Goal: Transaction & Acquisition: Book appointment/travel/reservation

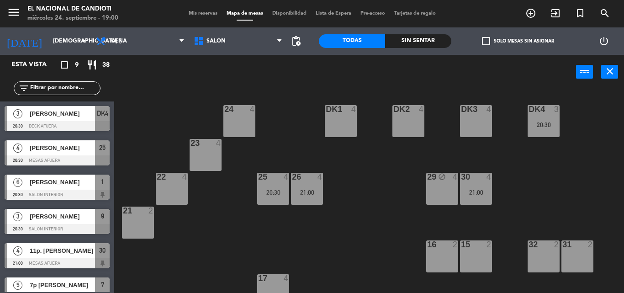
scroll to position [149, 0]
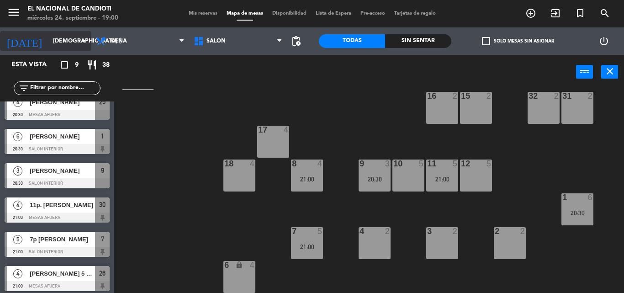
click at [65, 39] on input "[DEMOGRAPHIC_DATA] [DATE]" at bounding box center [86, 41] width 77 height 16
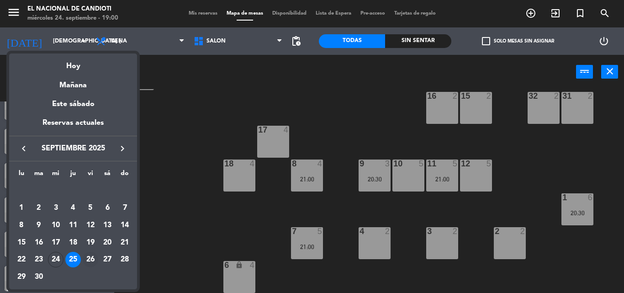
click at [92, 259] on div "26" at bounding box center [91, 260] width 16 height 16
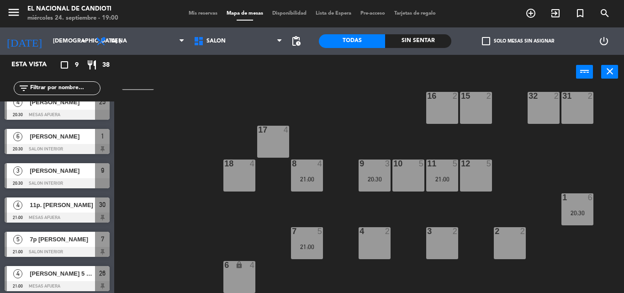
type input "vie. [DATE]"
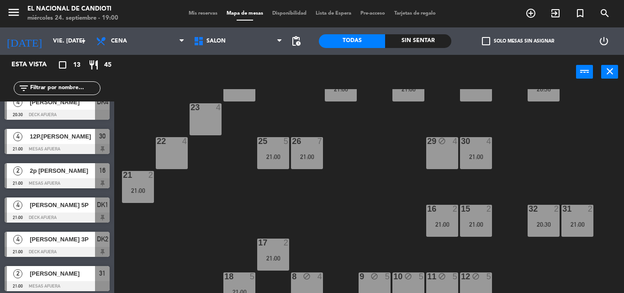
scroll to position [0, 0]
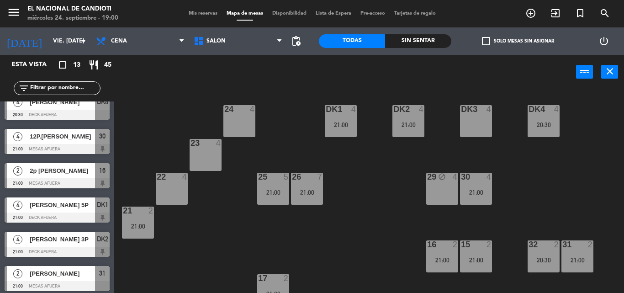
drag, startPoint x: 368, startPoint y: 119, endPoint x: 368, endPoint y: 128, distance: 9.6
drag, startPoint x: 368, startPoint y: 128, endPoint x: 324, endPoint y: 192, distance: 77.5
click at [324, 192] on div "24 4 DK1 4 21:00 DK2 4 21:00 DK3 4 DK4 4 20:30 23 4 22 4 25 5 21:00 26 7 21:00 …" at bounding box center [373, 191] width 504 height 204
click at [485, 121] on div "DK3 4" at bounding box center [476, 121] width 32 height 32
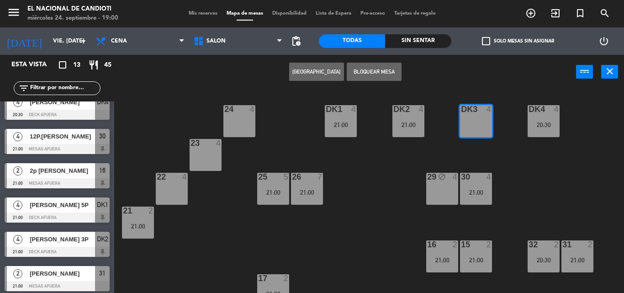
click at [323, 75] on button "[GEOGRAPHIC_DATA]" at bounding box center [316, 72] width 55 height 18
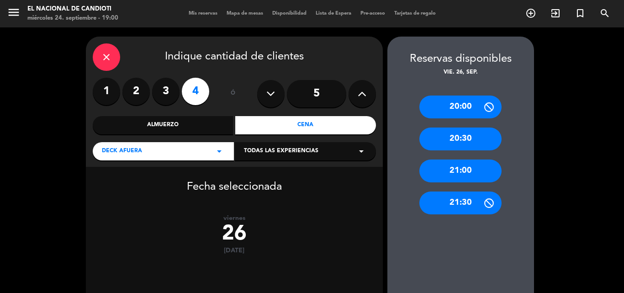
click at [104, 50] on div "close" at bounding box center [106, 56] width 27 height 27
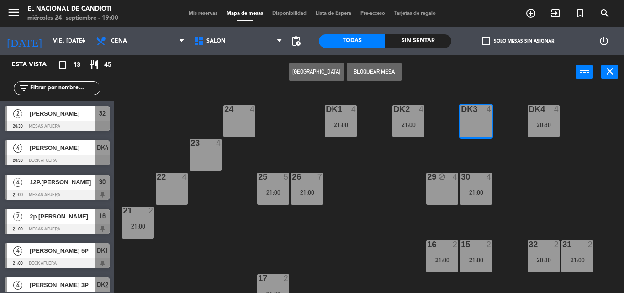
click at [479, 126] on div "DK3 4" at bounding box center [476, 121] width 32 height 32
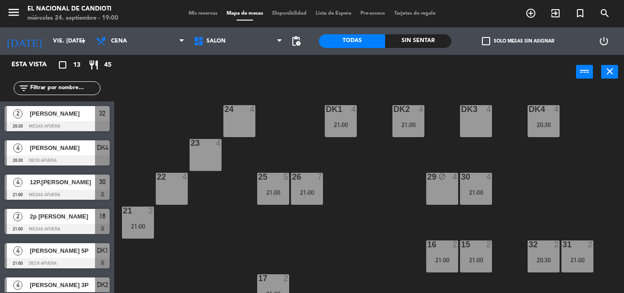
click at [165, 188] on div "22 4" at bounding box center [172, 189] width 32 height 32
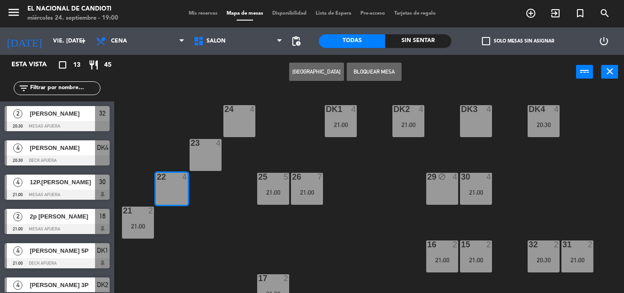
click at [312, 74] on button "[GEOGRAPHIC_DATA]" at bounding box center [316, 72] width 55 height 18
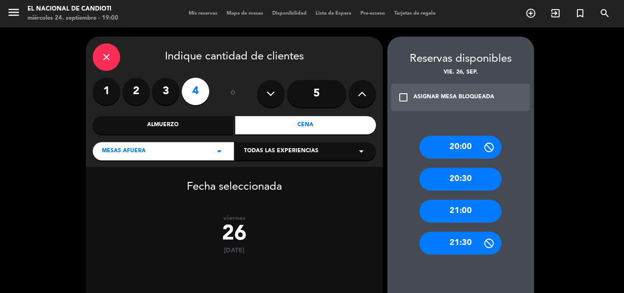
click at [474, 207] on div "21:00" at bounding box center [461, 211] width 82 height 23
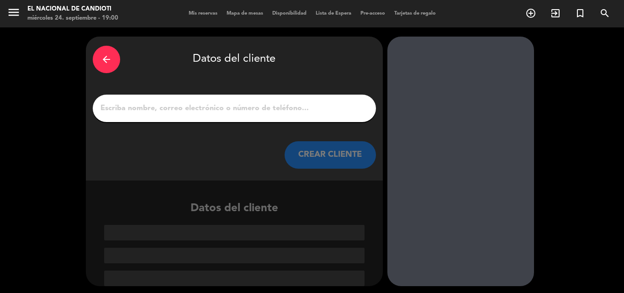
click at [305, 100] on div at bounding box center [234, 108] width 283 height 27
click at [297, 108] on input "1" at bounding box center [235, 108] width 270 height 13
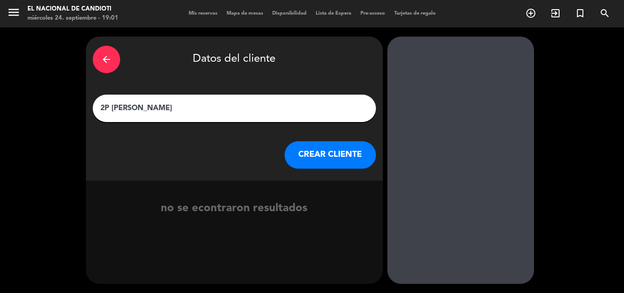
type input "2P [PERSON_NAME]"
click at [341, 157] on button "CREAR CLIENTE" at bounding box center [330, 154] width 91 height 27
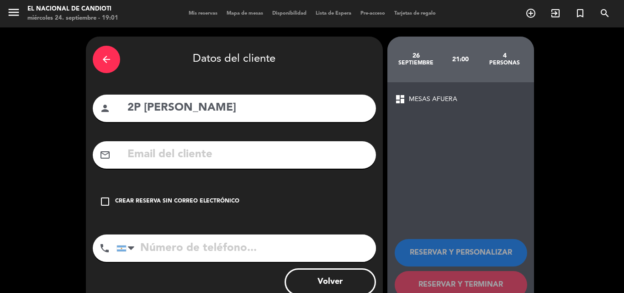
click at [216, 205] on div "Crear reserva sin correo electrónico" at bounding box center [177, 201] width 124 height 9
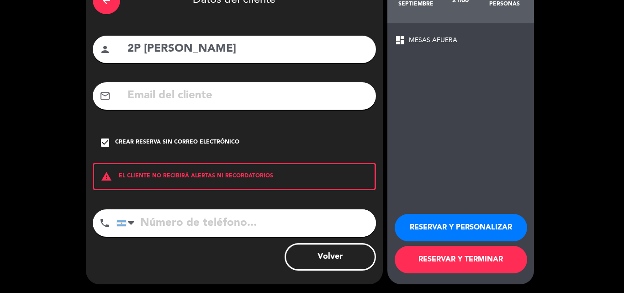
scroll to position [59, 0]
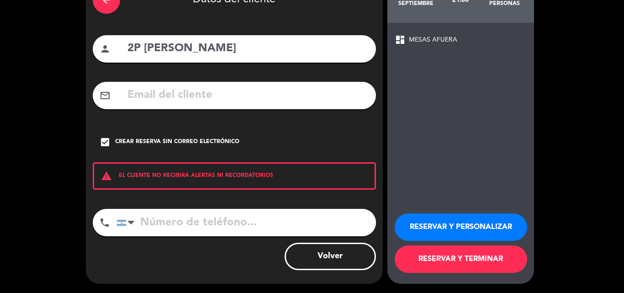
click at [471, 256] on button "RESERVAR Y TERMINAR" at bounding box center [461, 258] width 133 height 27
click at [471, 256] on div "26 septiembre 21:00 4 personas dashboard MESAS AFUERA RESERVAR Y PERSONALIZAR R…" at bounding box center [461, 130] width 147 height 307
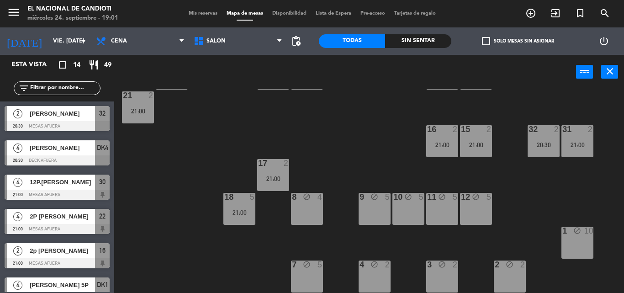
scroll to position [149, 0]
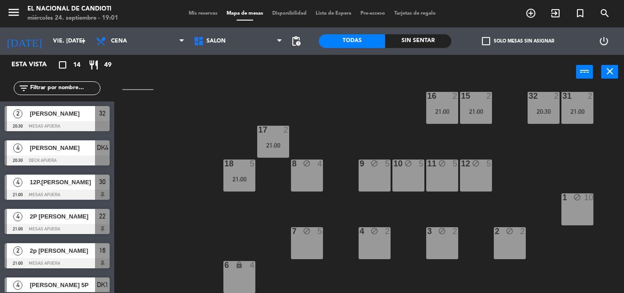
click at [70, 121] on div at bounding box center [57, 126] width 105 height 10
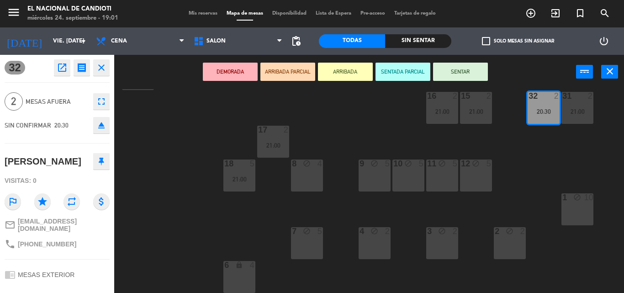
click at [101, 152] on div "[PERSON_NAME]" at bounding box center [57, 161] width 105 height 23
click at [101, 164] on icon at bounding box center [101, 161] width 5 height 8
click at [103, 70] on icon "close" at bounding box center [101, 67] width 11 height 11
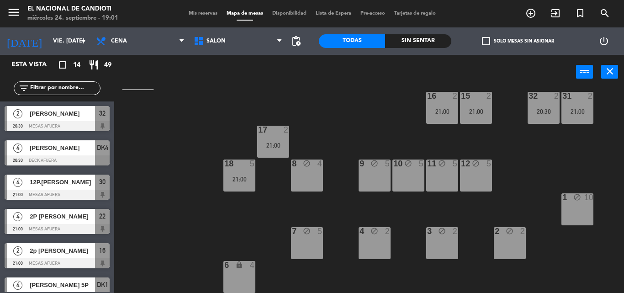
click at [69, 153] on div "[PERSON_NAME]" at bounding box center [62, 147] width 66 height 15
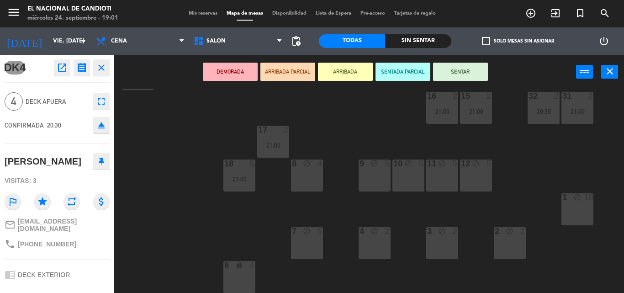
click at [102, 165] on button at bounding box center [101, 161] width 16 height 16
click at [101, 72] on icon "close" at bounding box center [101, 67] width 11 height 11
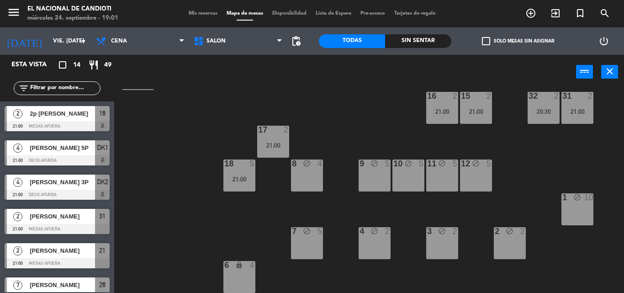
scroll to position [183, 0]
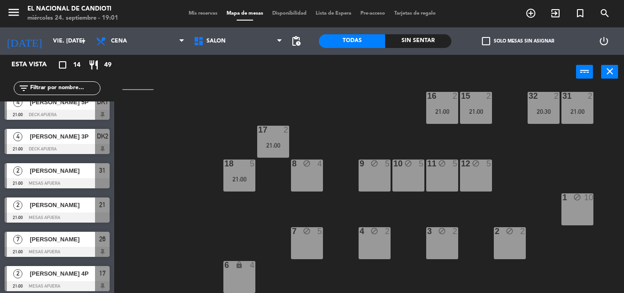
click at [87, 172] on span "[PERSON_NAME]" at bounding box center [62, 171] width 65 height 10
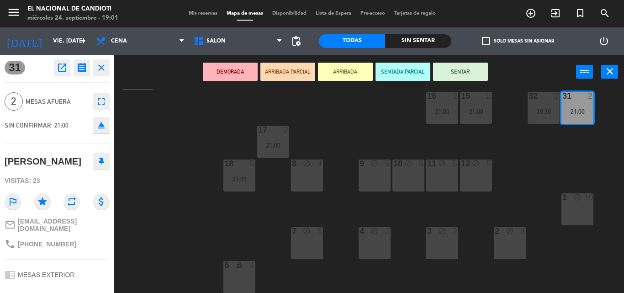
click at [108, 162] on button at bounding box center [101, 161] width 16 height 16
click at [95, 64] on button "close" at bounding box center [101, 67] width 16 height 16
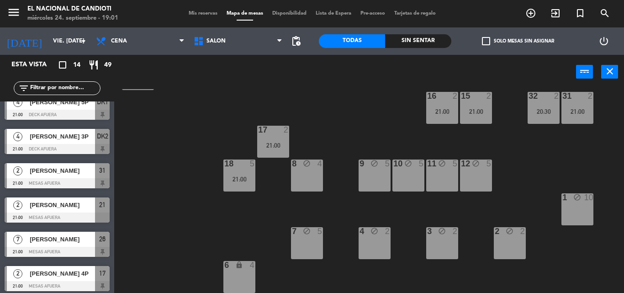
scroll to position [229, 0]
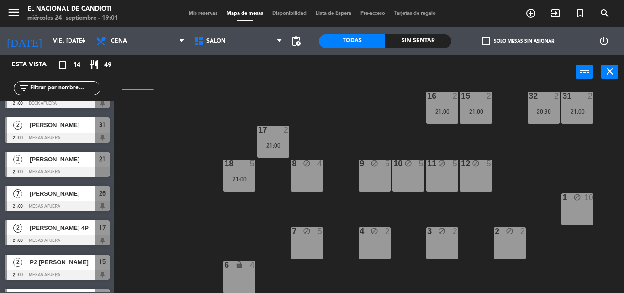
click at [82, 166] on div "[PERSON_NAME]" at bounding box center [62, 159] width 66 height 15
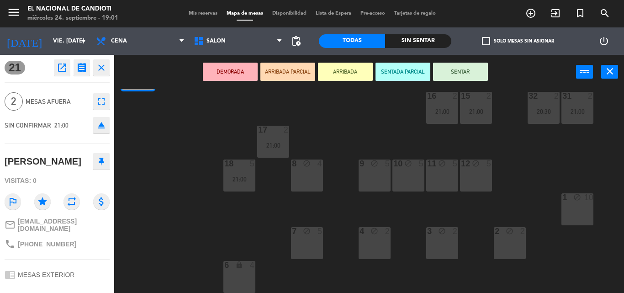
click at [98, 164] on button at bounding box center [101, 161] width 16 height 16
click at [106, 69] on icon "close" at bounding box center [101, 67] width 11 height 11
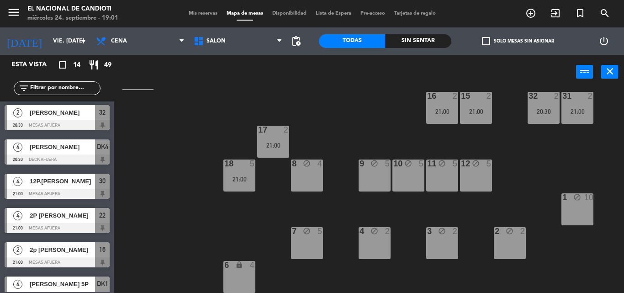
scroll to position [0, 0]
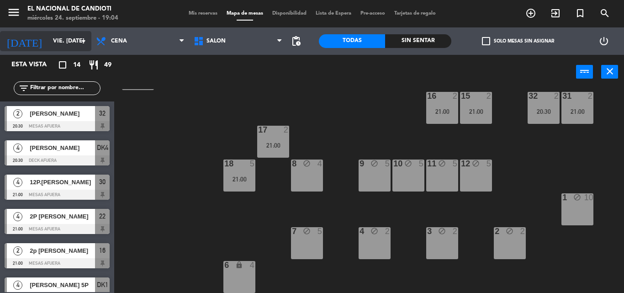
click at [64, 43] on input "vie. [DATE]" at bounding box center [86, 41] width 77 height 16
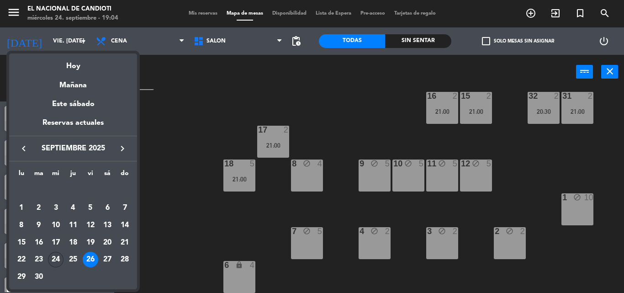
click at [54, 260] on div "24" at bounding box center [56, 260] width 16 height 16
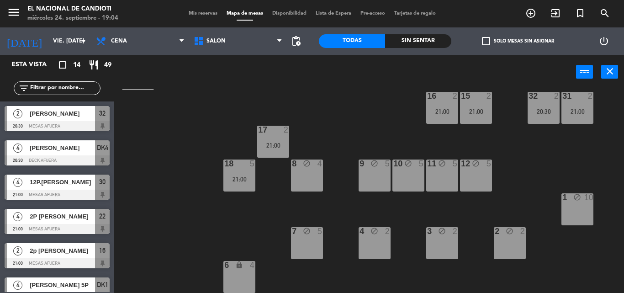
type input "mié. [DATE]"
click at [54, 260] on div at bounding box center [57, 263] width 105 height 10
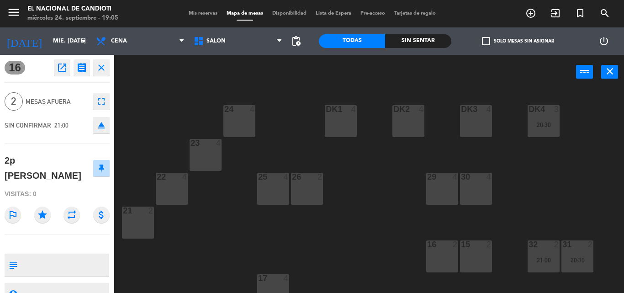
click at [103, 58] on div "16 open_in_new receipt 9:00 PM vie., [DATE] 2 personas 2p [PERSON_NAME] Mesa 16…" at bounding box center [57, 174] width 114 height 238
click at [100, 70] on icon "close" at bounding box center [101, 67] width 11 height 11
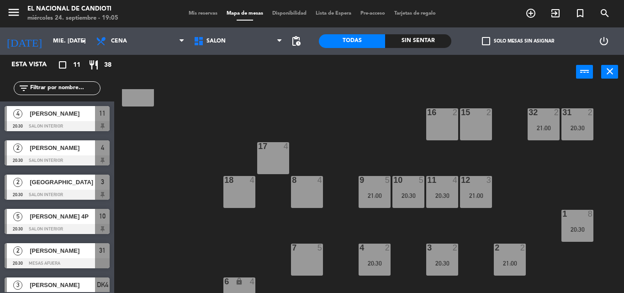
scroll to position [149, 0]
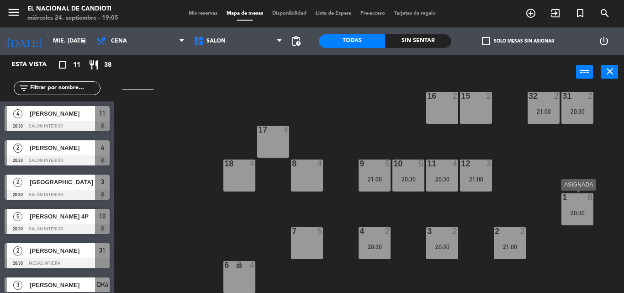
click at [586, 200] on div "8" at bounding box center [593, 197] width 15 height 8
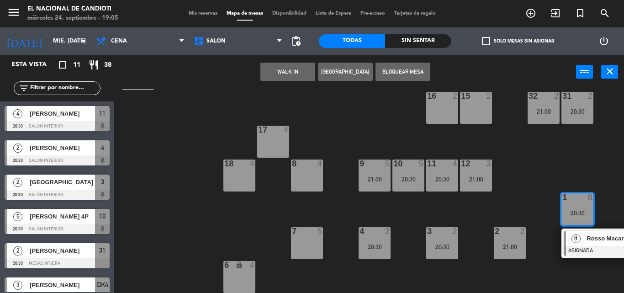
scroll to position [149, 47]
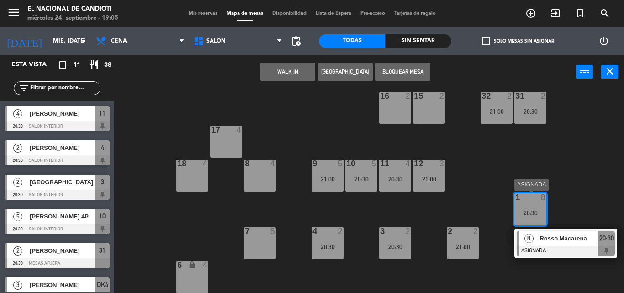
click at [526, 200] on div at bounding box center [530, 197] width 15 height 8
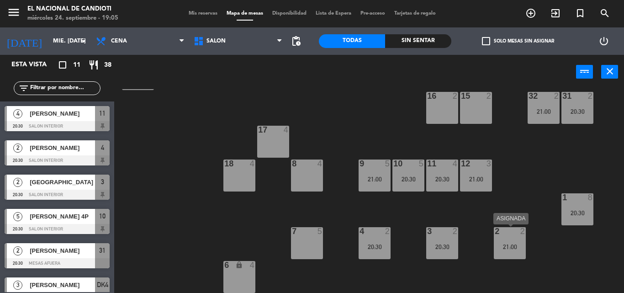
click at [513, 230] on div at bounding box center [509, 231] width 15 height 8
click at [508, 256] on div "2 2 21:00" at bounding box center [510, 243] width 32 height 32
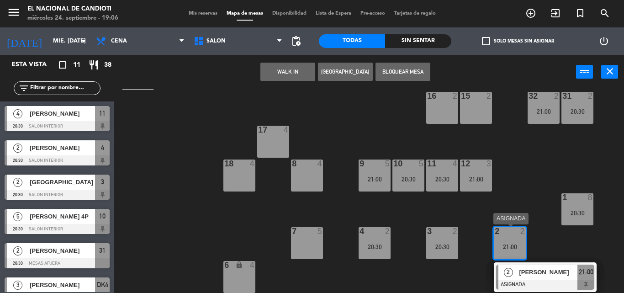
click at [517, 235] on div at bounding box center [509, 231] width 15 height 8
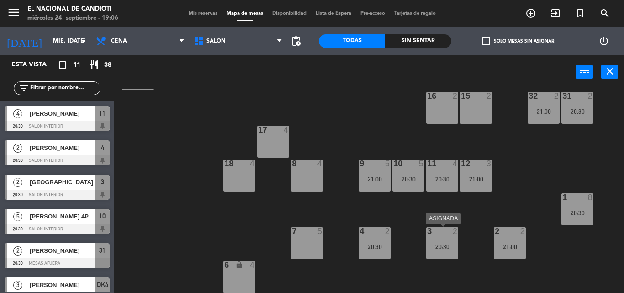
click at [445, 244] on div "20:30" at bounding box center [442, 247] width 32 height 6
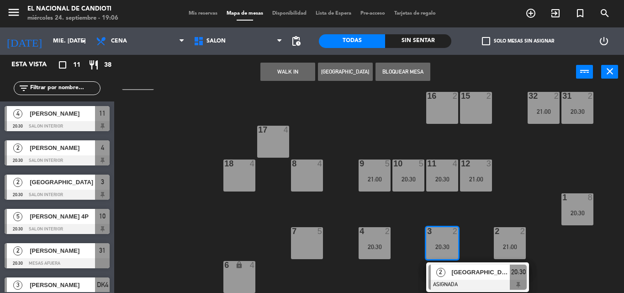
click at [432, 239] on div "3 2 20:30" at bounding box center [442, 243] width 32 height 32
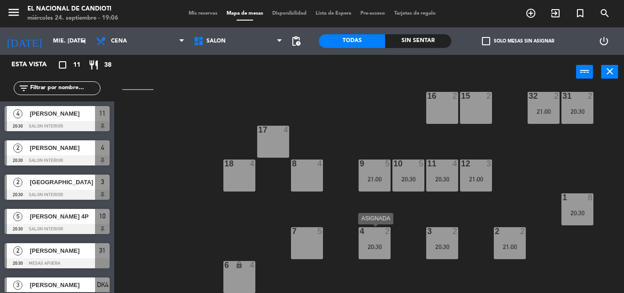
click at [381, 248] on div "20:30" at bounding box center [375, 247] width 32 height 6
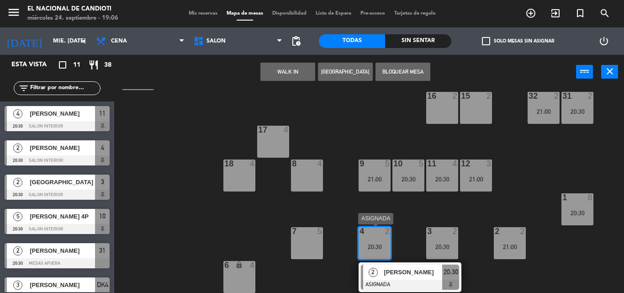
click at [383, 248] on div "20:30" at bounding box center [375, 247] width 32 height 6
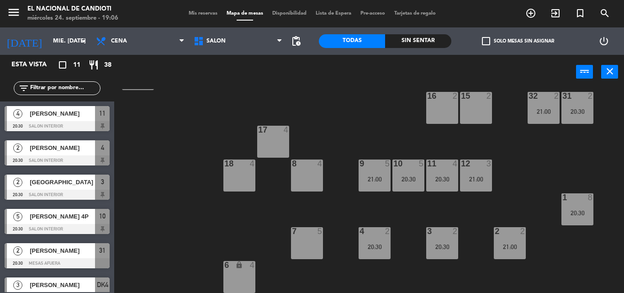
click at [303, 168] on div "8 4" at bounding box center [307, 164] width 32 height 9
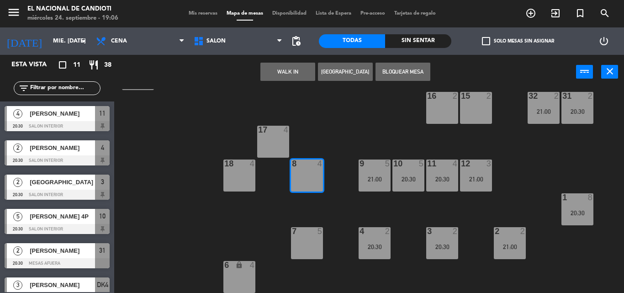
click at [345, 73] on button "[GEOGRAPHIC_DATA]" at bounding box center [345, 72] width 55 height 18
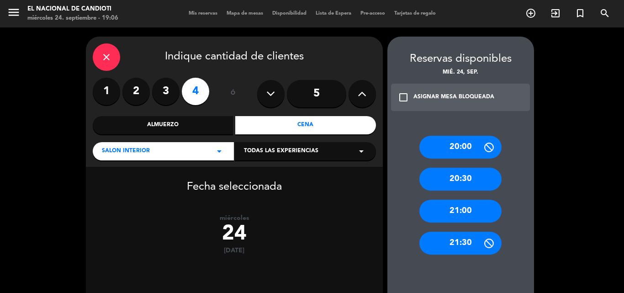
click at [478, 209] on div "21:00" at bounding box center [461, 211] width 82 height 23
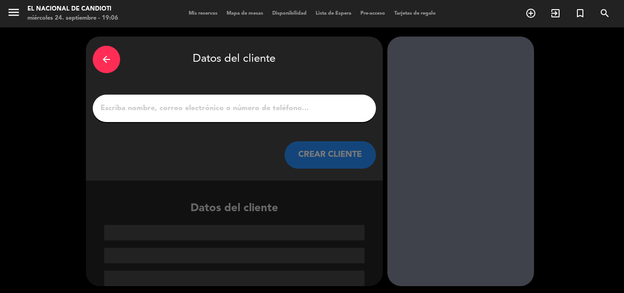
click at [245, 113] on input "1" at bounding box center [235, 108] width 270 height 13
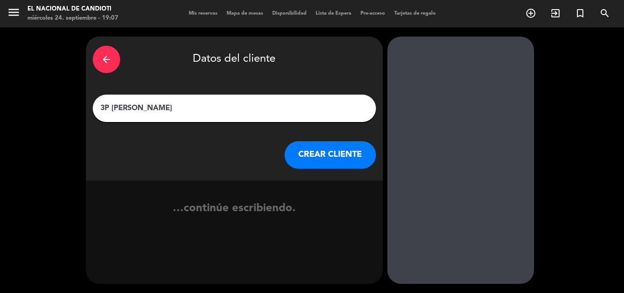
type input "3P [PERSON_NAME]"
click at [338, 150] on button "CREAR CLIENTE" at bounding box center [330, 154] width 91 height 27
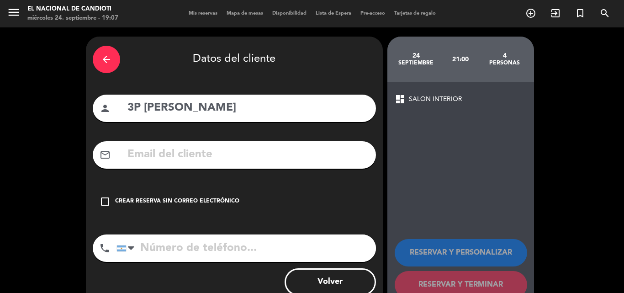
click at [173, 207] on div "check_box_outline_blank Crear reserva sin correo electrónico" at bounding box center [234, 201] width 283 height 27
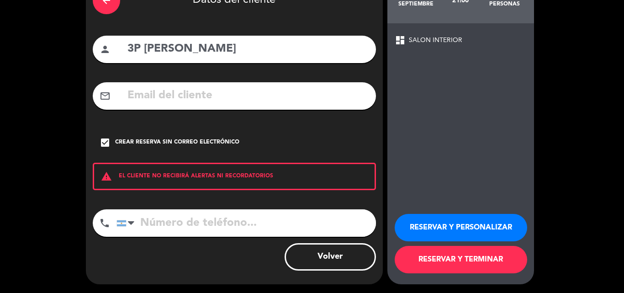
scroll to position [59, 0]
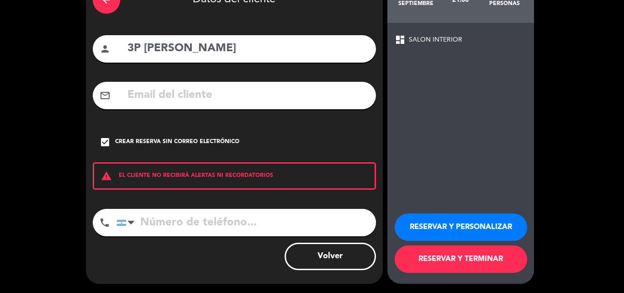
click at [457, 262] on button "RESERVAR Y TERMINAR" at bounding box center [461, 258] width 133 height 27
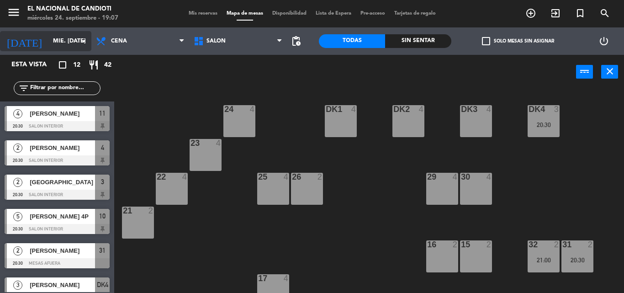
click at [58, 39] on input "mié. [DATE]" at bounding box center [86, 41] width 77 height 16
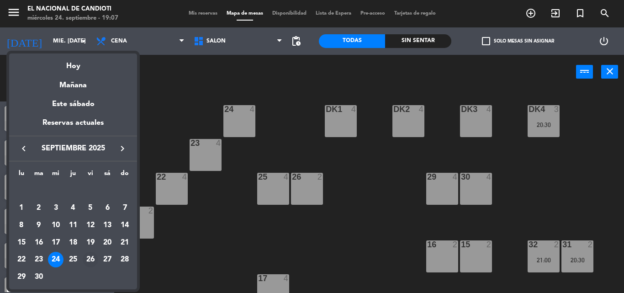
click at [91, 261] on div "26" at bounding box center [91, 260] width 16 height 16
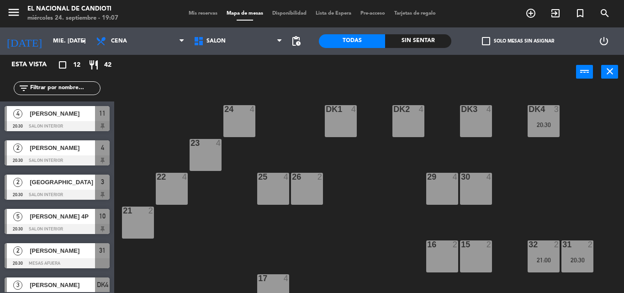
type input "vie. [DATE]"
click at [91, 261] on div at bounding box center [57, 263] width 105 height 10
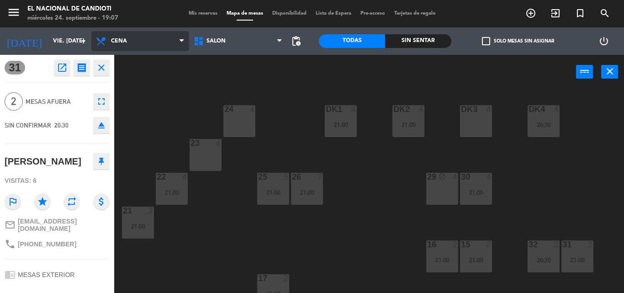
click at [141, 39] on span "Cena" at bounding box center [140, 41] width 98 height 20
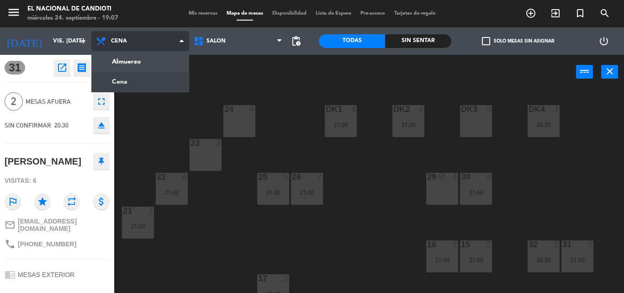
click at [141, 39] on span "Cena" at bounding box center [140, 41] width 98 height 20
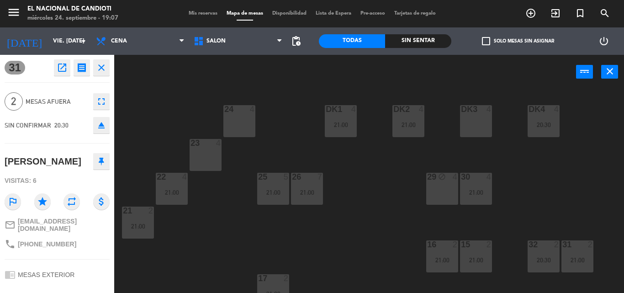
click at [105, 68] on icon "close" at bounding box center [101, 67] width 11 height 11
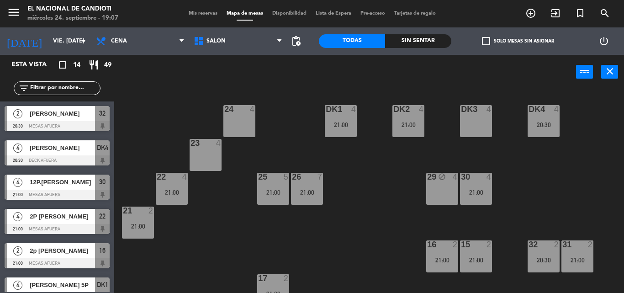
click at [235, 125] on div "24 4" at bounding box center [240, 121] width 32 height 32
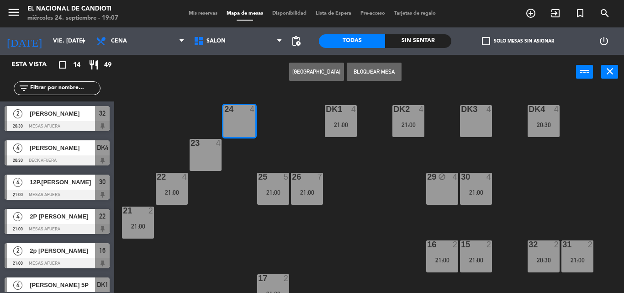
click at [326, 70] on button "[GEOGRAPHIC_DATA]" at bounding box center [316, 72] width 55 height 18
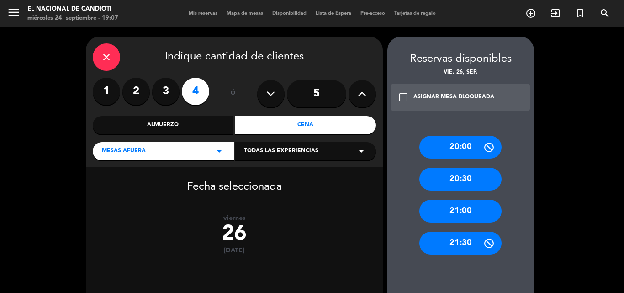
click at [481, 177] on div "20:30" at bounding box center [461, 179] width 82 height 23
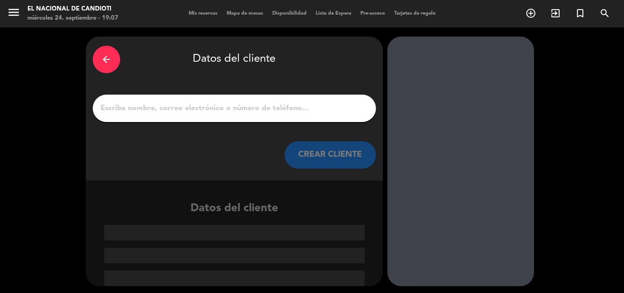
click at [239, 114] on input "1" at bounding box center [235, 108] width 270 height 13
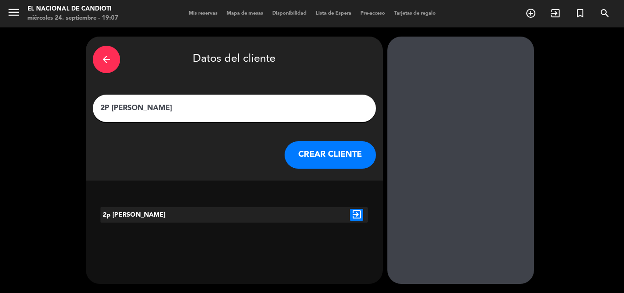
type input "2P [PERSON_NAME]"
click at [348, 148] on button "CREAR CLIENTE" at bounding box center [330, 154] width 91 height 27
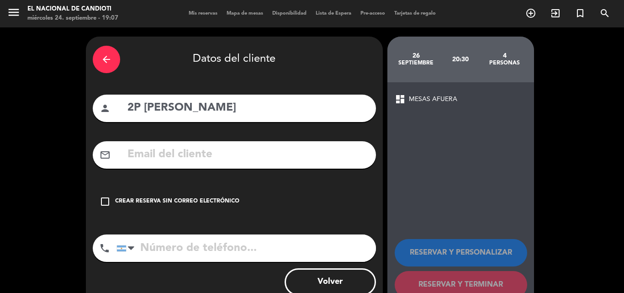
click at [219, 198] on div "Crear reserva sin correo electrónico" at bounding box center [177, 201] width 124 height 9
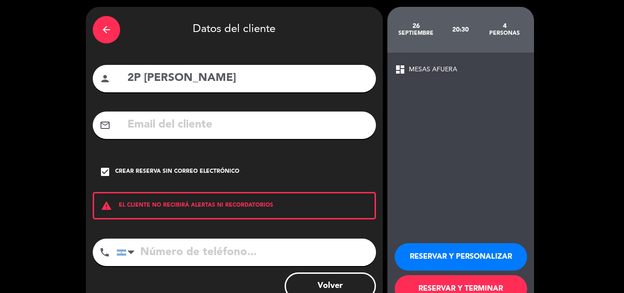
scroll to position [59, 0]
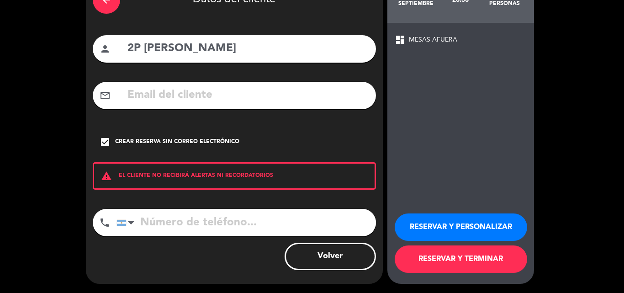
click at [451, 251] on button "RESERVAR Y TERMINAR" at bounding box center [461, 258] width 133 height 27
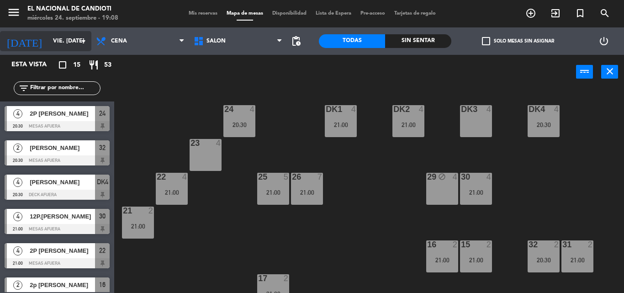
click at [55, 45] on input "vie. [DATE]" at bounding box center [86, 41] width 77 height 16
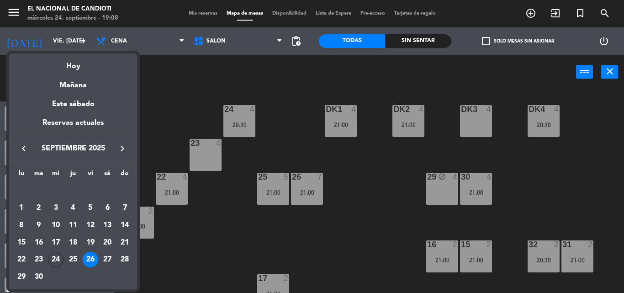
click at [55, 264] on div "24" at bounding box center [56, 260] width 16 height 16
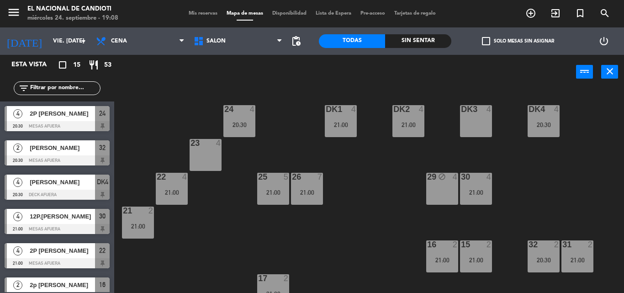
type input "mié. [DATE]"
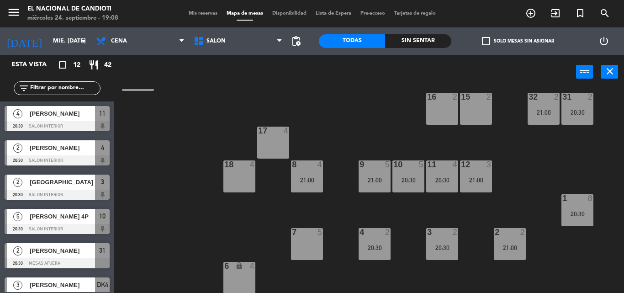
scroll to position [149, 0]
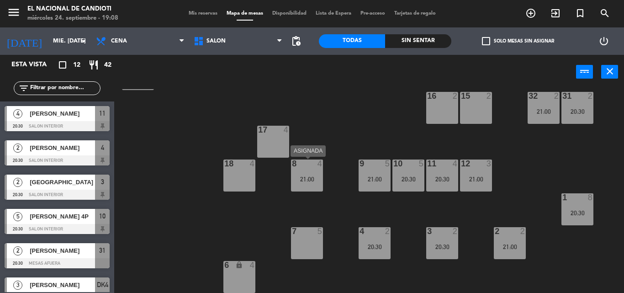
click at [317, 176] on div "21:00" at bounding box center [307, 179] width 32 height 6
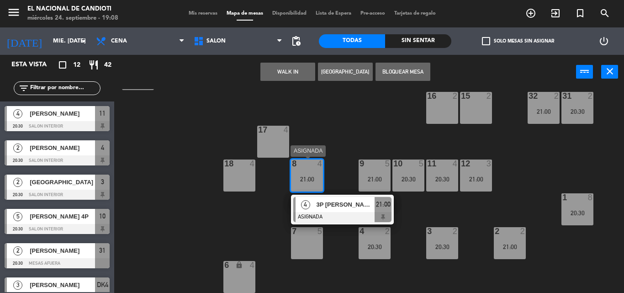
click at [298, 186] on div "8 4 21:00" at bounding box center [307, 176] width 32 height 32
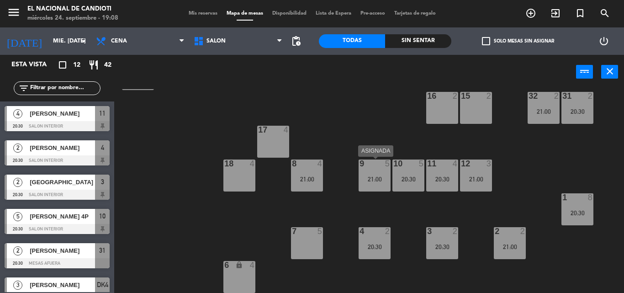
click at [377, 177] on div "21:00" at bounding box center [375, 179] width 32 height 6
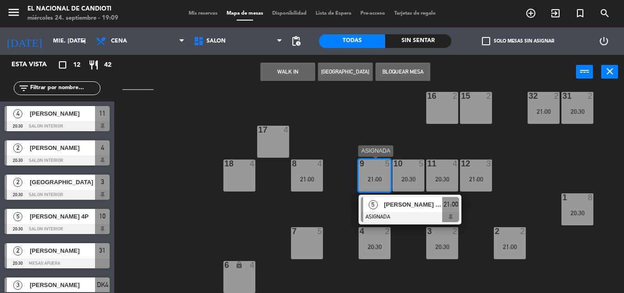
click at [371, 187] on div "9 5 21:00" at bounding box center [375, 176] width 32 height 32
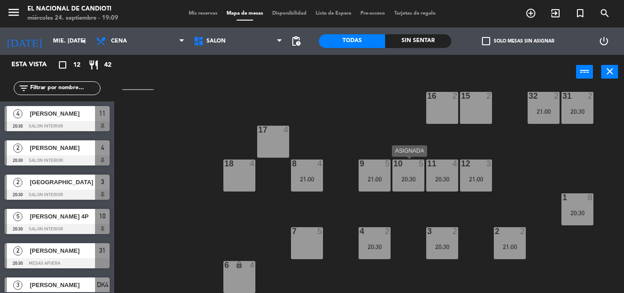
click at [413, 173] on div "10 5 20:30" at bounding box center [409, 176] width 32 height 32
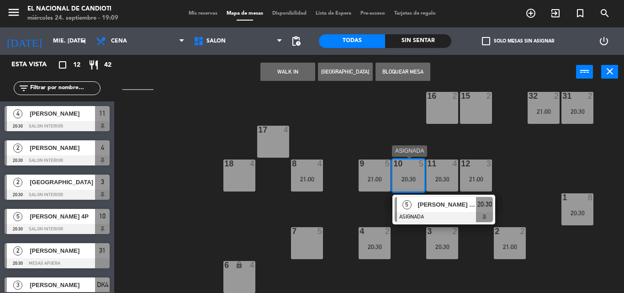
click at [407, 174] on div "10 5 20:30" at bounding box center [409, 176] width 32 height 32
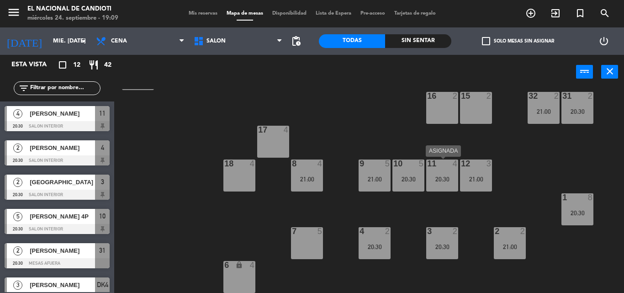
click at [441, 174] on div "11 4 20:30" at bounding box center [442, 176] width 32 height 32
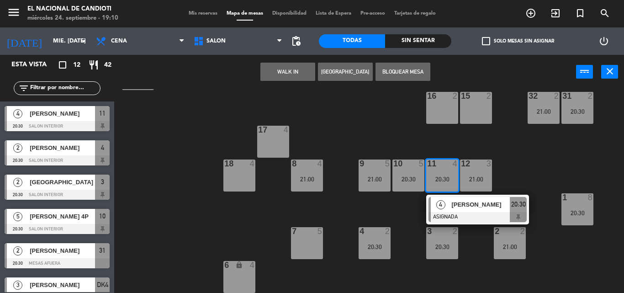
click at [445, 159] on div "24 4 DK1 4 DK2 4 DK3 4 DK4 3 20:30 23 4 22 4 25 4 26 2 30 4 29 4 21 2 16 2 15 2…" at bounding box center [373, 191] width 504 height 204
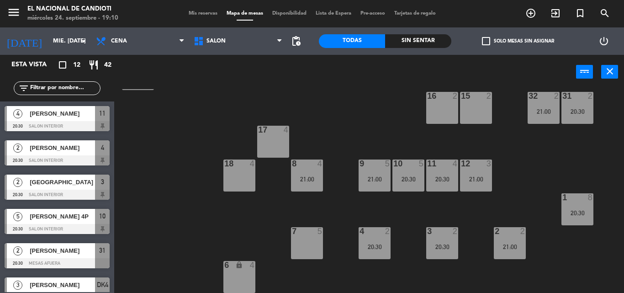
click at [489, 169] on div "12 3 21:00" at bounding box center [476, 176] width 32 height 32
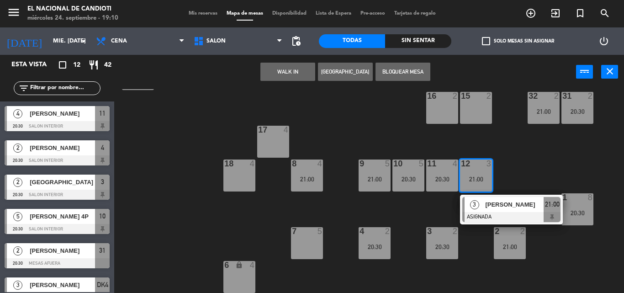
click at [474, 177] on div "21:00" at bounding box center [476, 179] width 32 height 6
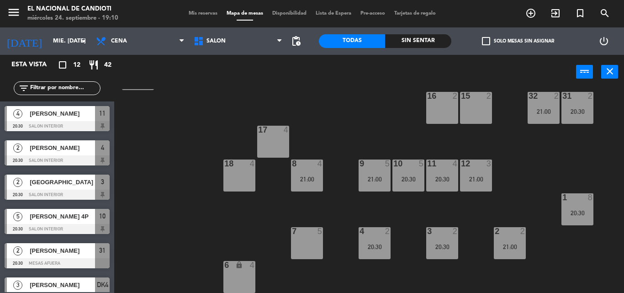
click at [312, 266] on div "24 4 DK1 4 DK2 4 DK3 4 DK4 3 20:30 23 4 22 4 25 4 26 2 30 4 29 4 21 2 16 2 15 2…" at bounding box center [373, 191] width 504 height 204
click at [310, 247] on div "7 5" at bounding box center [307, 243] width 32 height 32
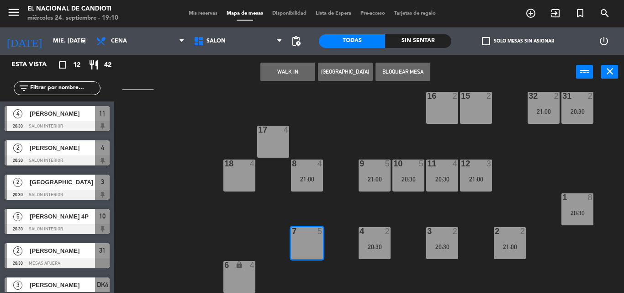
click at [402, 66] on button "Bloquear Mesa" at bounding box center [403, 72] width 55 height 18
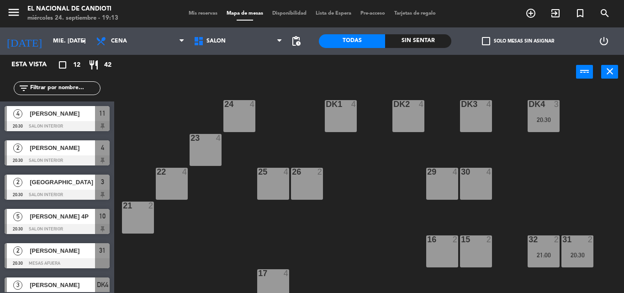
scroll to position [0, 0]
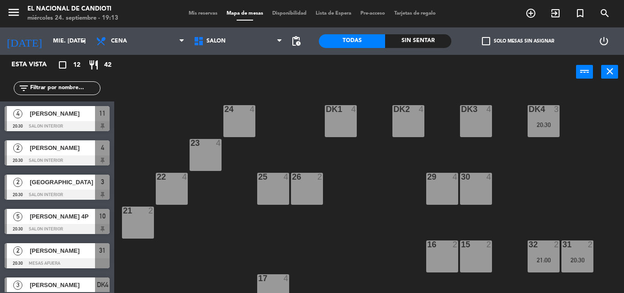
click at [477, 258] on div "15 2" at bounding box center [476, 256] width 32 height 32
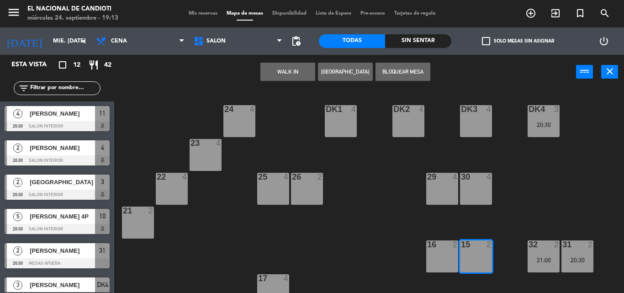
click at [341, 71] on button "[GEOGRAPHIC_DATA]" at bounding box center [345, 72] width 55 height 18
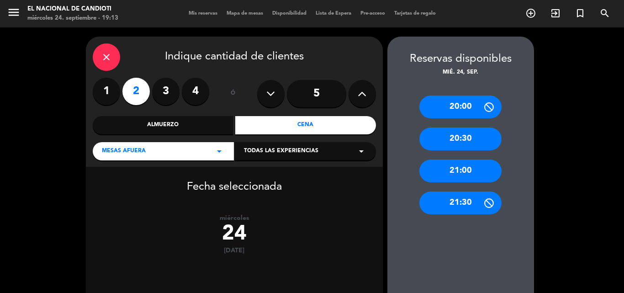
click at [479, 170] on div "21:00" at bounding box center [461, 171] width 82 height 23
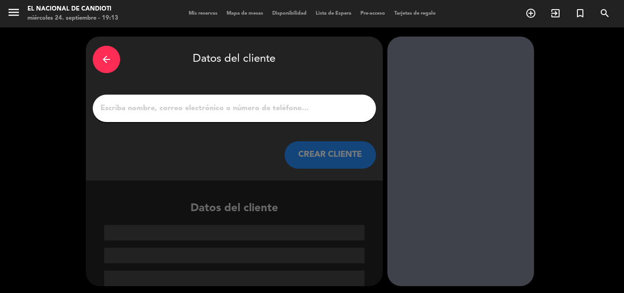
click at [479, 170] on div at bounding box center [461, 162] width 147 height 250
click at [285, 112] on input "1" at bounding box center [235, 108] width 270 height 13
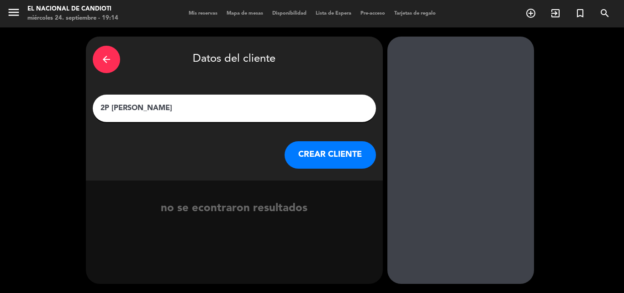
type input "2P [PERSON_NAME]"
click at [356, 147] on button "CREAR CLIENTE" at bounding box center [330, 154] width 91 height 27
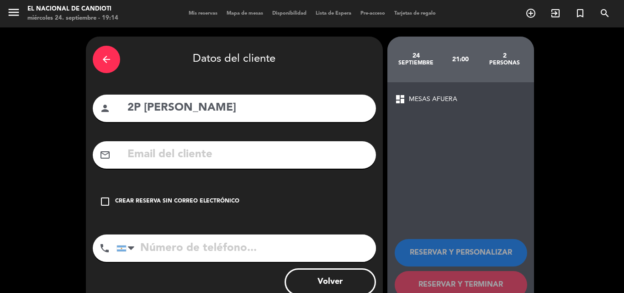
click at [182, 198] on div "Crear reserva sin correo electrónico" at bounding box center [177, 201] width 124 height 9
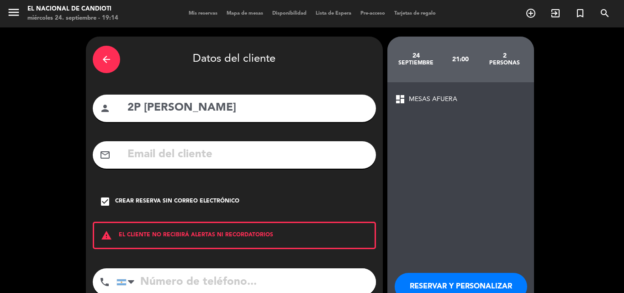
scroll to position [59, 0]
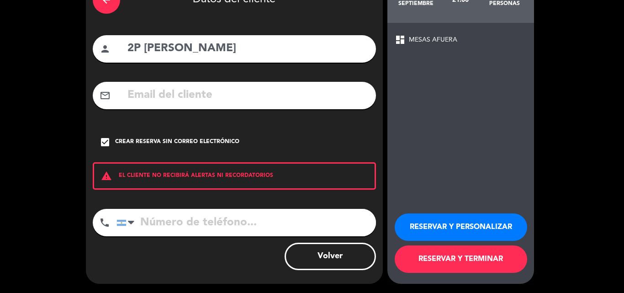
click at [471, 265] on button "RESERVAR Y TERMINAR" at bounding box center [461, 258] width 133 height 27
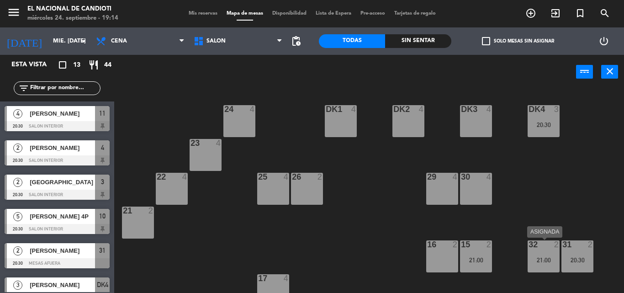
click at [549, 255] on div "32 2 21:00" at bounding box center [544, 256] width 32 height 32
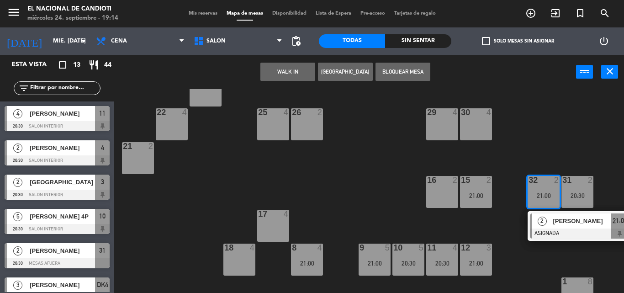
scroll to position [91, 0]
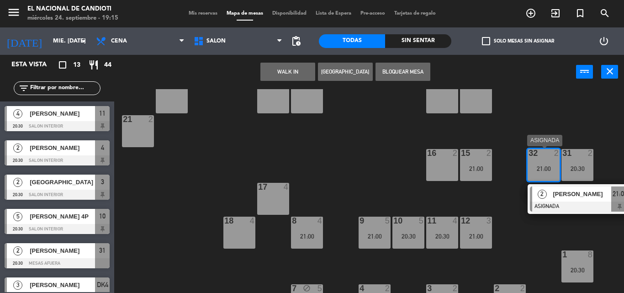
click at [546, 169] on div "21:00" at bounding box center [544, 168] width 32 height 6
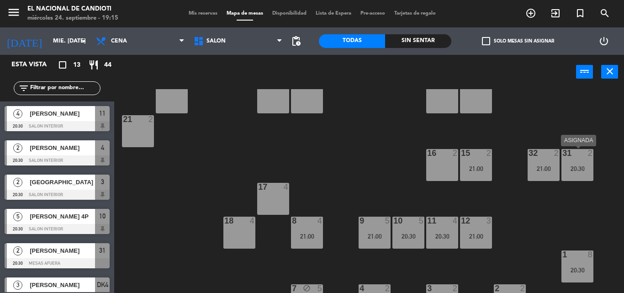
click at [579, 167] on div "20:30" at bounding box center [578, 168] width 32 height 6
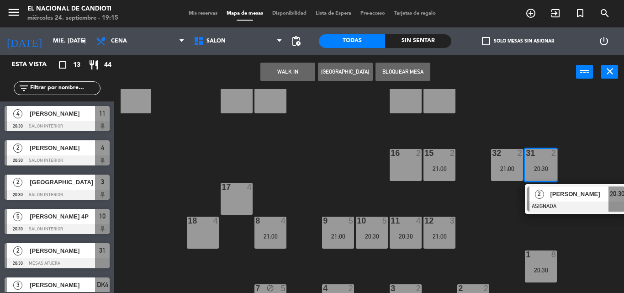
scroll to position [91, 47]
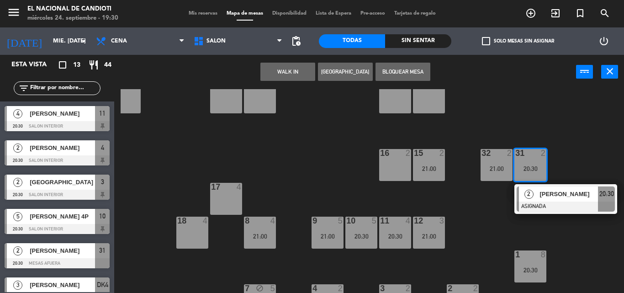
click at [332, 187] on div "24 4 DK1 4 DK2 4 DK3 4 DK4 3 20:30 23 4 22 4 25 4 26 2 30 4 29 4 21 2 16 2 15 2…" at bounding box center [373, 191] width 504 height 204
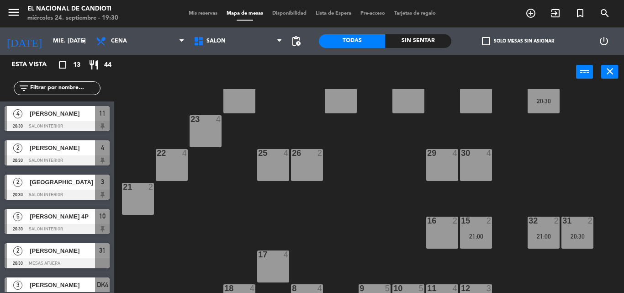
scroll to position [0, 0]
